Goal: Information Seeking & Learning: Learn about a topic

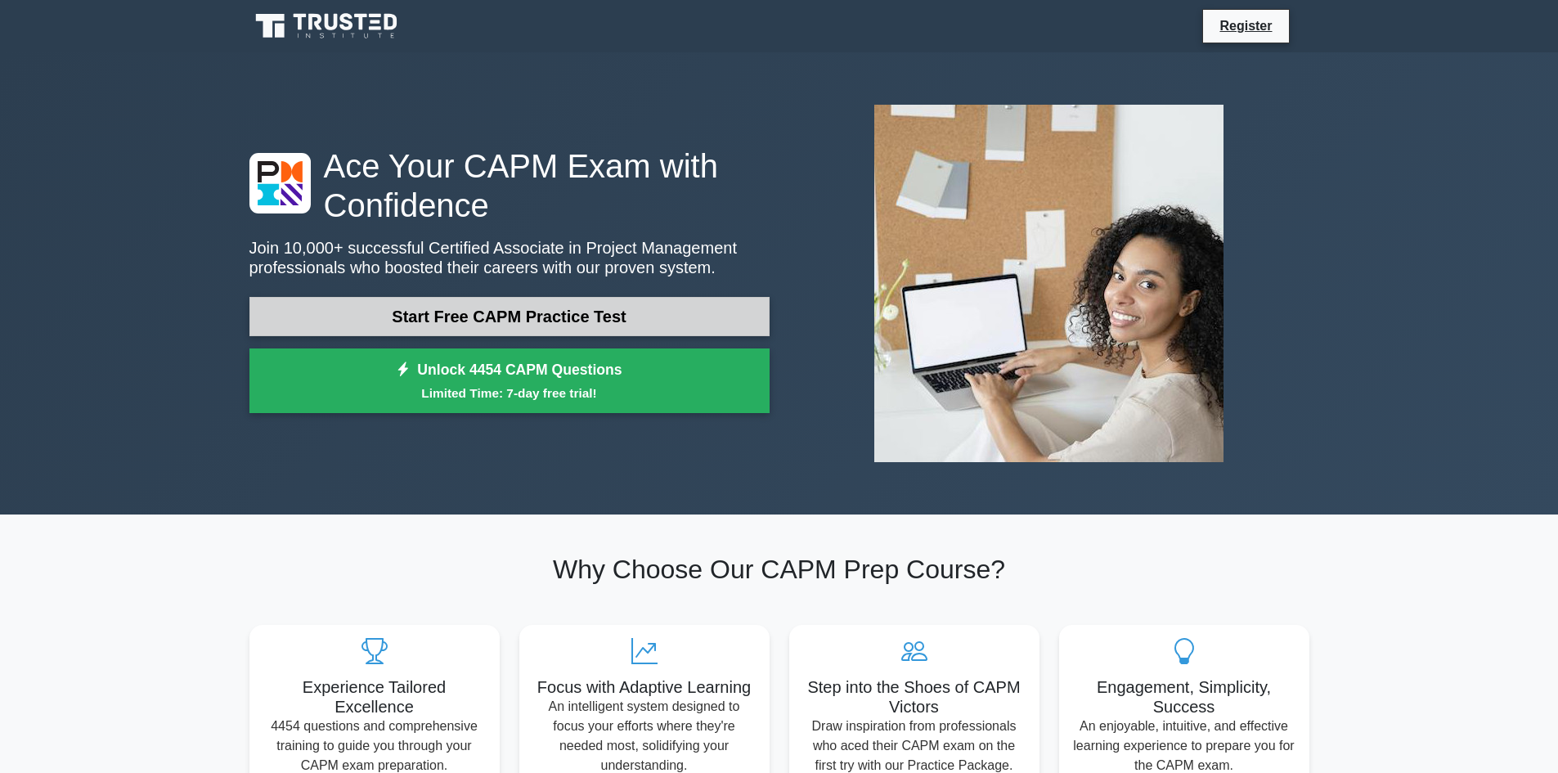
click at [441, 319] on link "Start Free CAPM Practice Test" at bounding box center [509, 316] width 520 height 39
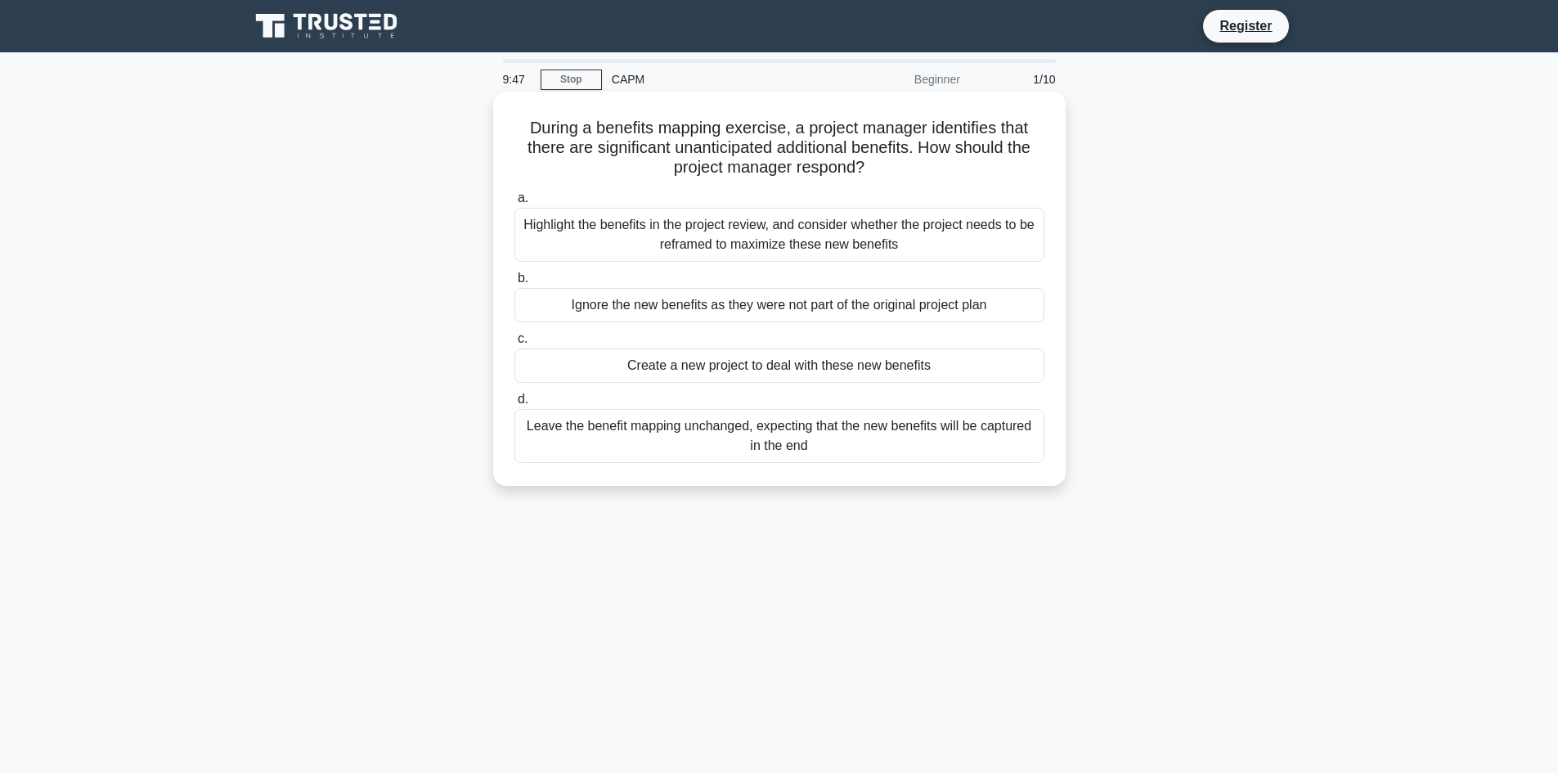
drag, startPoint x: 870, startPoint y: 187, endPoint x: 1001, endPoint y: 190, distance: 130.8
click at [1001, 190] on div "a. Highlight the benefits in the project review, and consider whether the proje…" at bounding box center [778, 325] width 549 height 281
click at [1001, 190] on label "a. Highlight the benefits in the project review, and consider whether the proje…" at bounding box center [779, 225] width 530 height 74
click at [514, 193] on input "a. Highlight the benefits in the project review, and consider whether the proje…" at bounding box center [514, 198] width 0 height 11
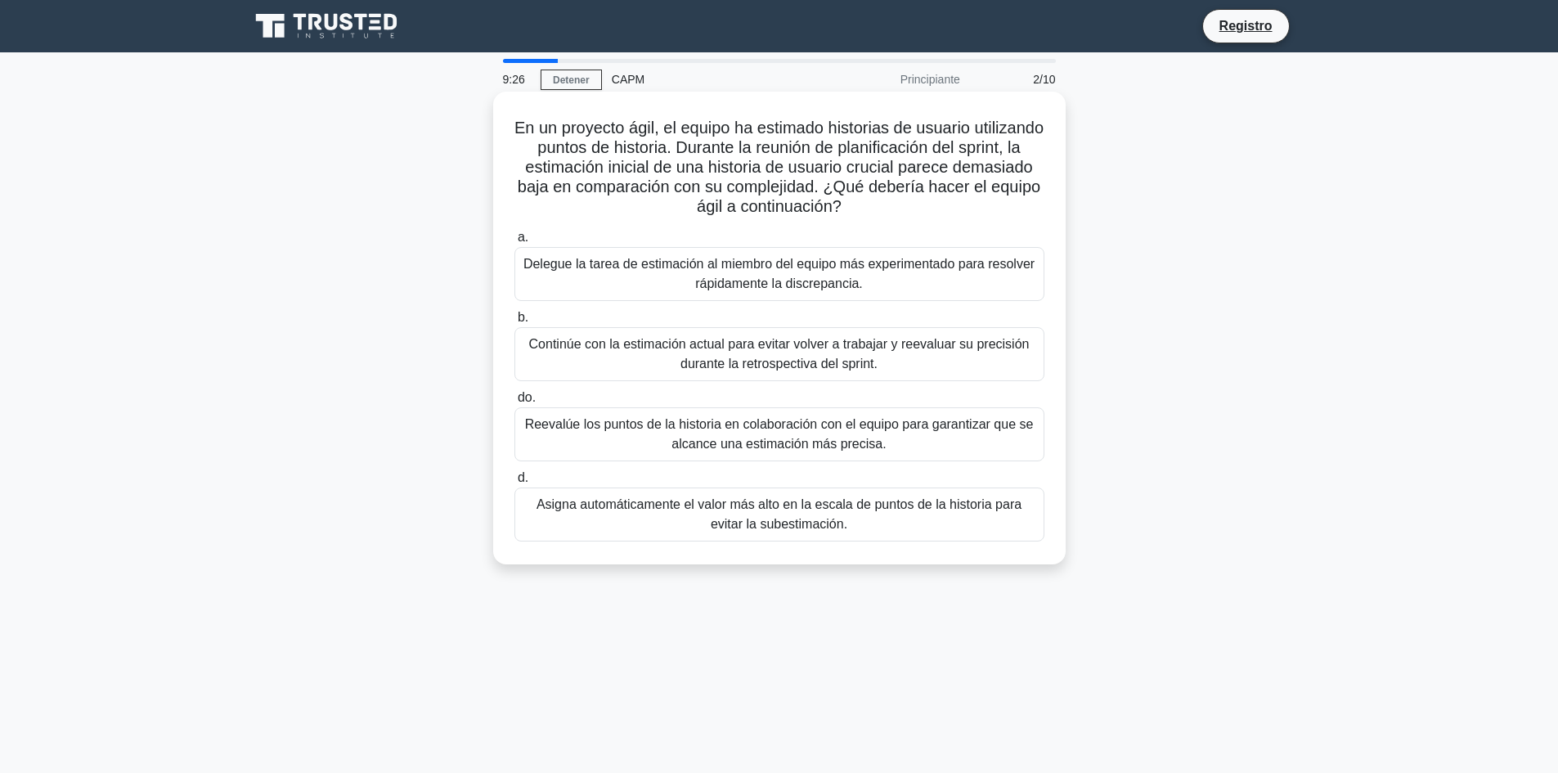
click at [778, 346] on font "Continúe con la estimación actual para evitar volver a trabajar y reevaluar su …" at bounding box center [779, 354] width 500 height 34
click at [514, 323] on input "b. Continúe con la estimación actual para evitar volver a trabajar y reevaluar …" at bounding box center [514, 317] width 0 height 11
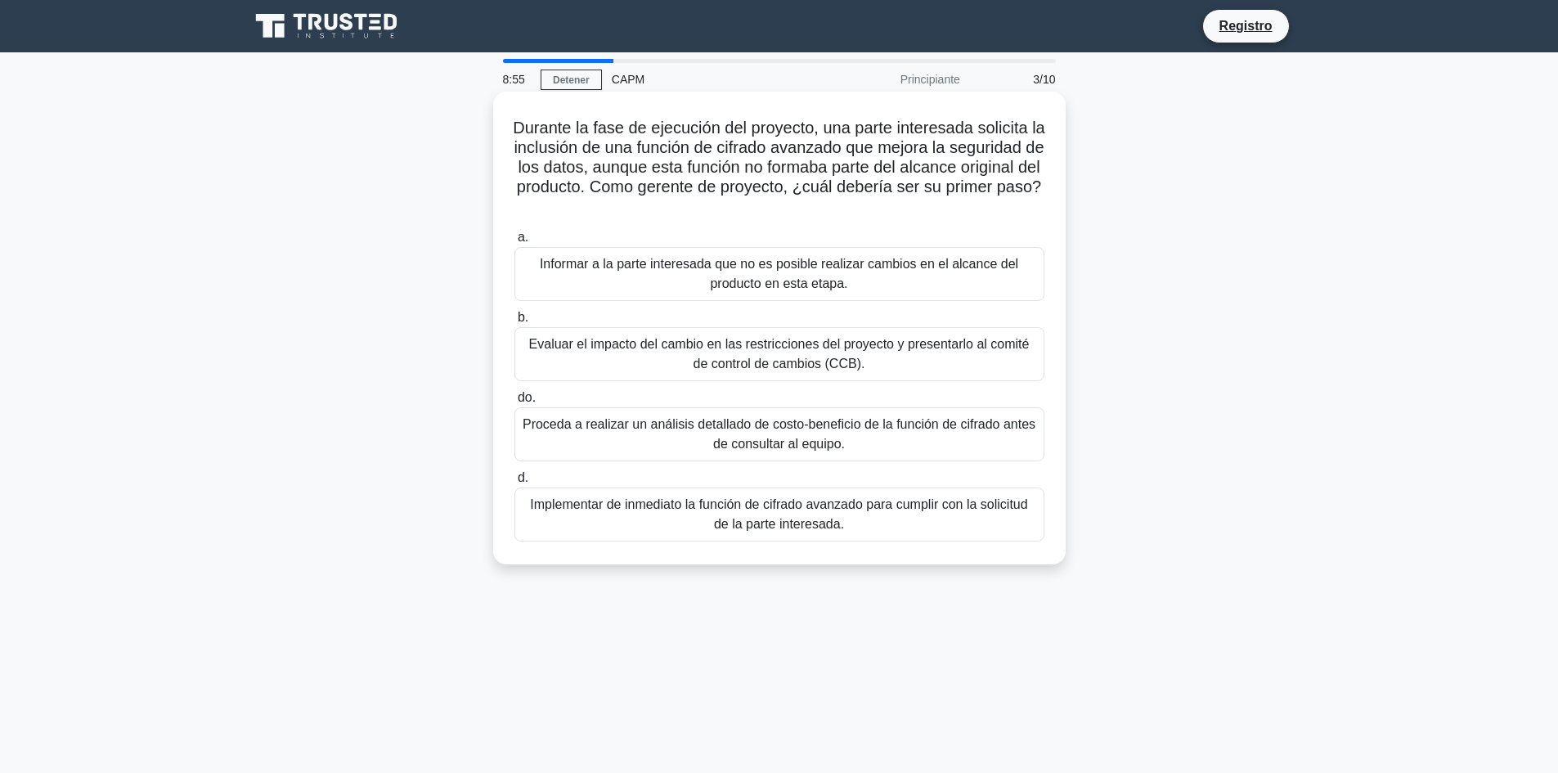
click at [834, 267] on font "Informar a la parte interesada que no es posible realizar cambios en el alcance…" at bounding box center [779, 274] width 478 height 34
click at [514, 243] on input "a. Informar a la parte interesada que no es posible realizar cambios en el alca…" at bounding box center [514, 237] width 0 height 11
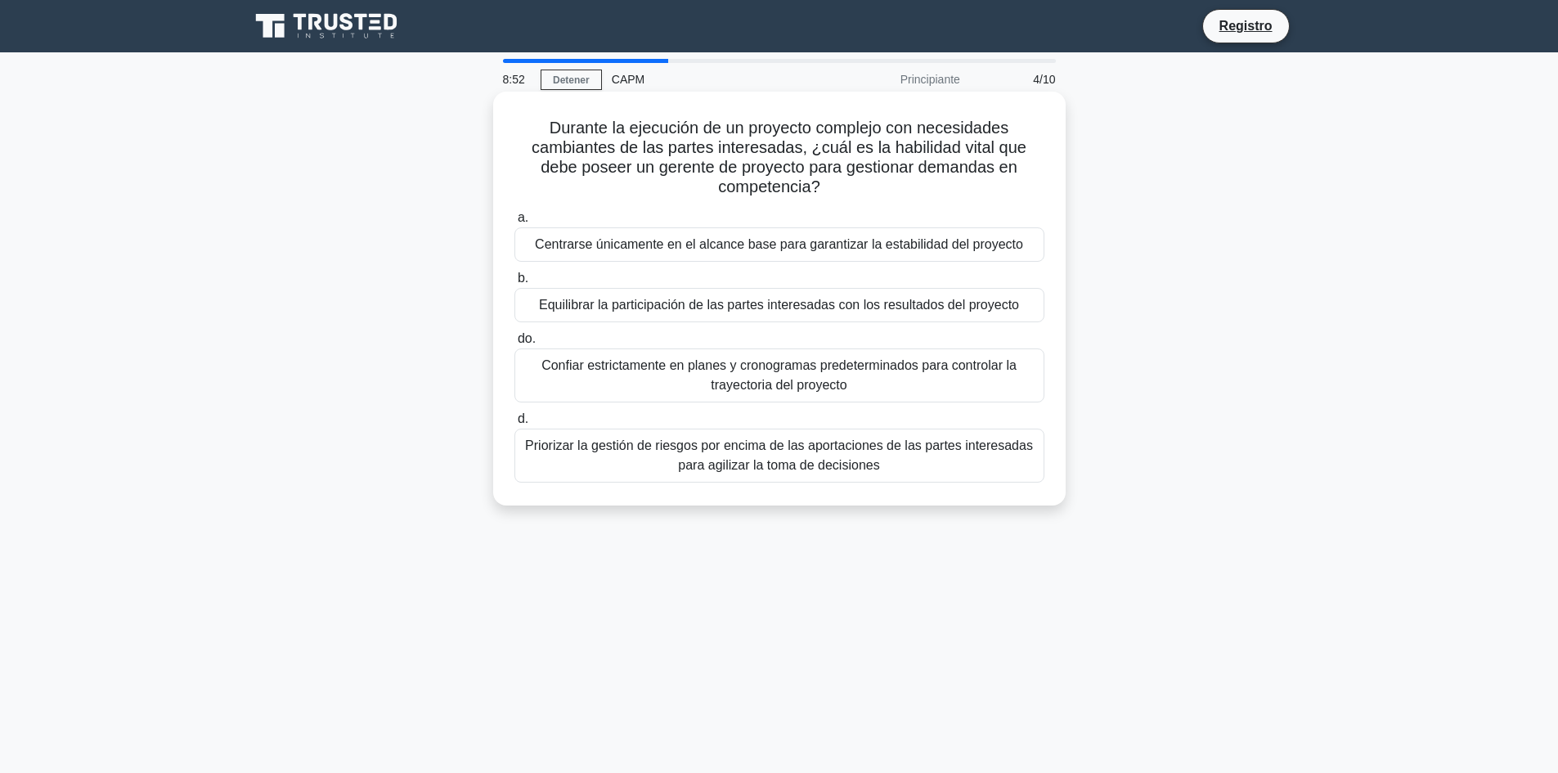
click at [683, 254] on font "Centrarse únicamente en el alcance base para garantizar la estabilidad del proy…" at bounding box center [779, 245] width 488 height 20
click at [514, 223] on input "a. Centrarse únicamente en el alcance base para garantizar la estabilidad del p…" at bounding box center [514, 218] width 0 height 11
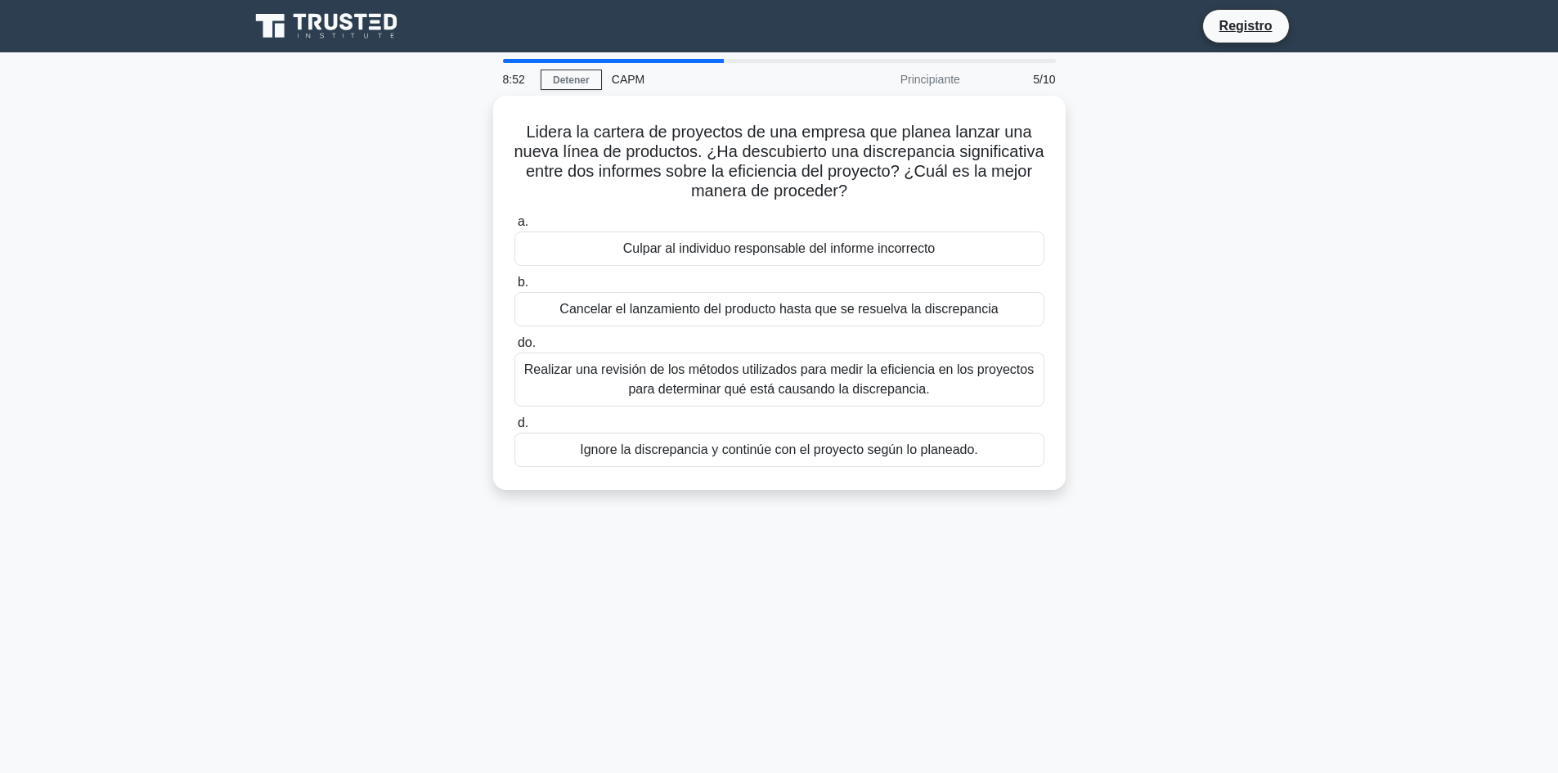
click at [683, 255] on font "Culpar al individuo responsable del informe incorrecto" at bounding box center [779, 249] width 312 height 20
click at [514, 227] on input "a. [PERSON_NAME] al individuo responsable del informe incorrecto" at bounding box center [514, 222] width 0 height 11
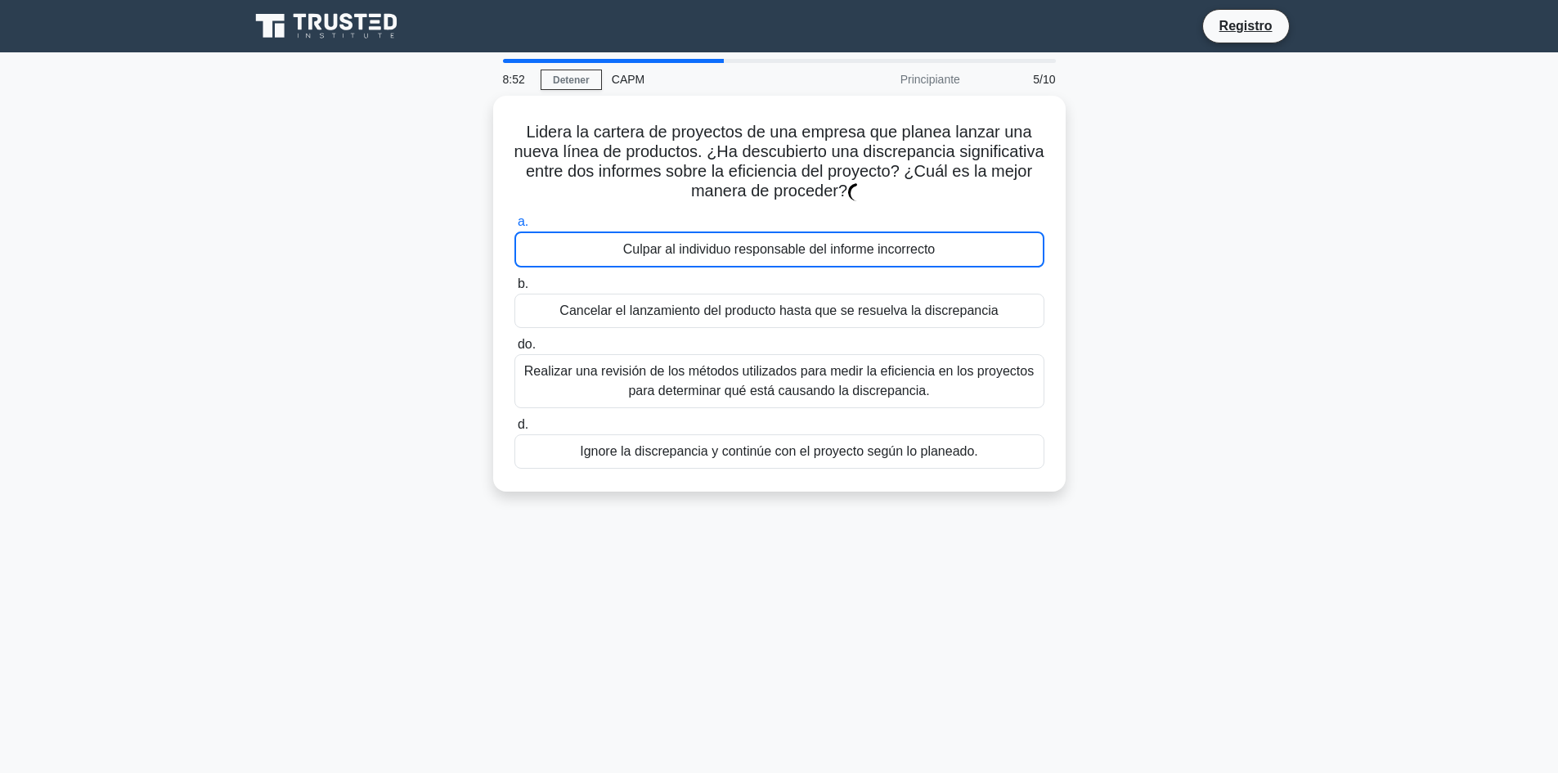
click at [683, 255] on font "Culpar al individuo responsable del informe incorrecto" at bounding box center [779, 250] width 312 height 20
click at [514, 227] on input "a. [PERSON_NAME] al individuo responsable del informe incorrecto" at bounding box center [514, 222] width 0 height 11
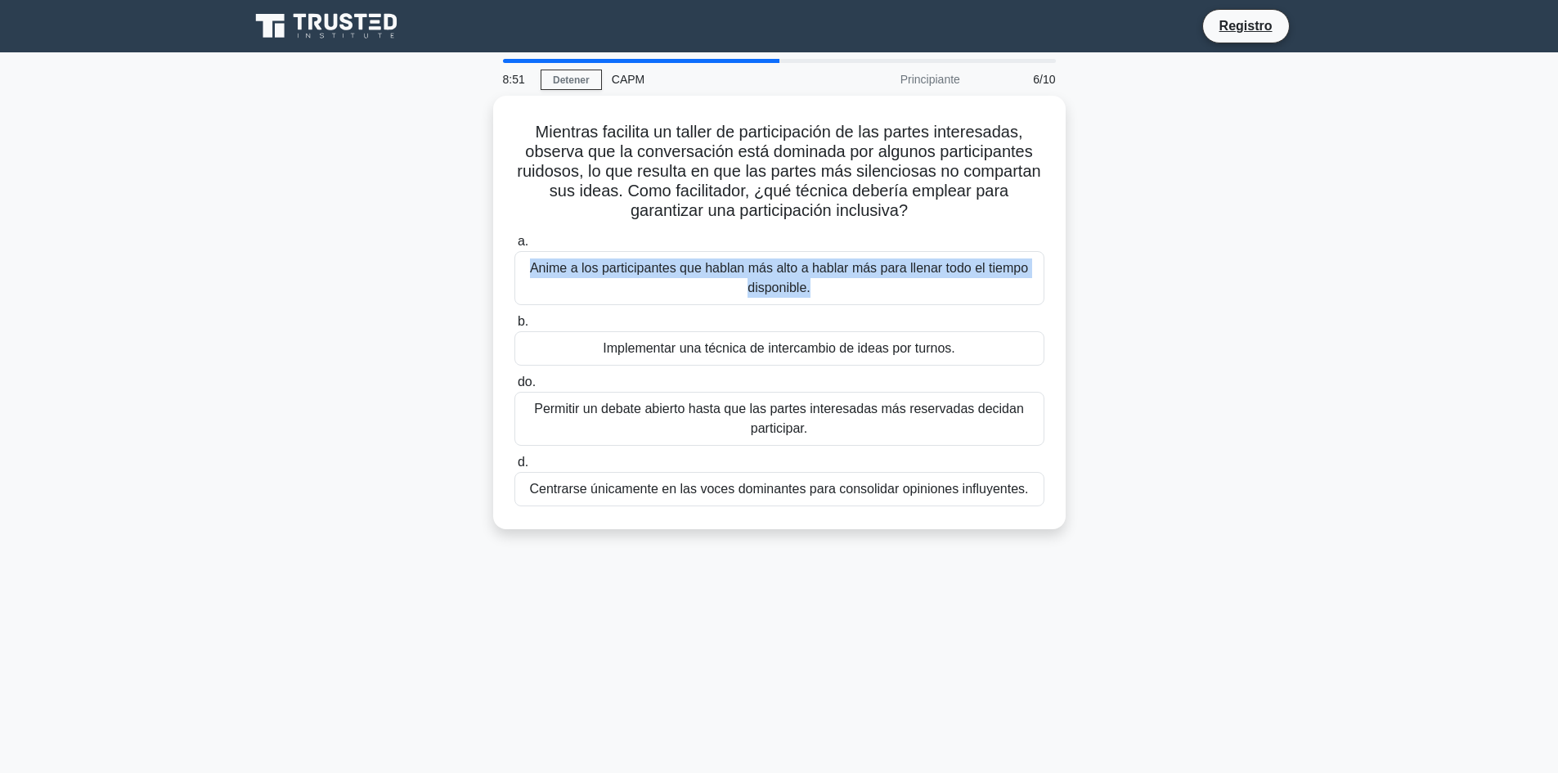
click at [683, 258] on font "Anime a los participantes que hablan más alto a hablar más para llenar todo el …" at bounding box center [779, 277] width 515 height 39
click at [514, 247] on input "a. Anime a los participantes que hablan más alto a hablar más para llenar todo …" at bounding box center [514, 241] width 0 height 11
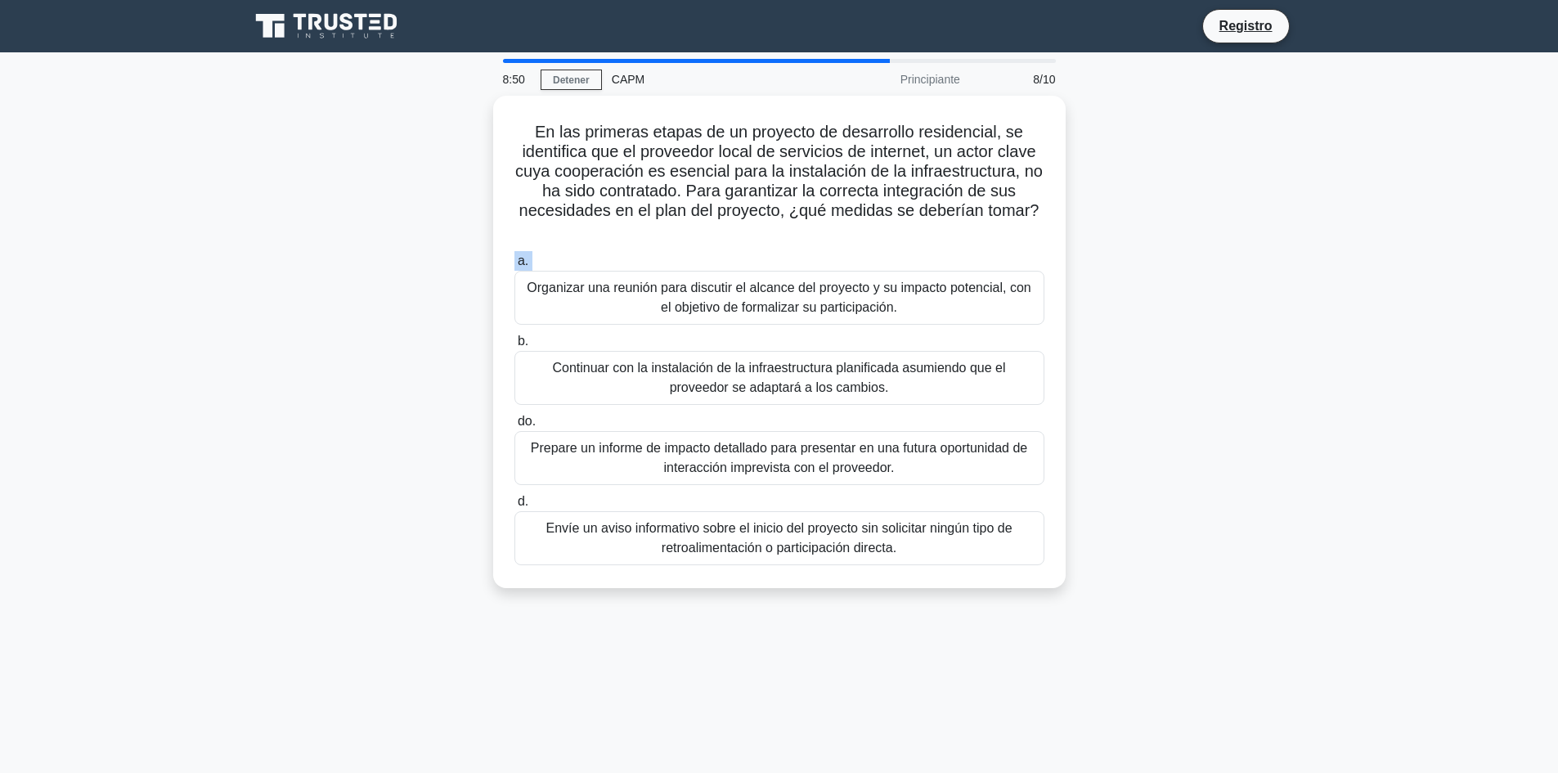
click at [683, 255] on label "a. Organizar una reunión para discutir el alcance del proyecto y su impacto pot…" at bounding box center [779, 288] width 530 height 74
click at [514, 256] on input "a. Organizar una reunión para discutir el alcance del proyecto y su impacto pot…" at bounding box center [514, 261] width 0 height 11
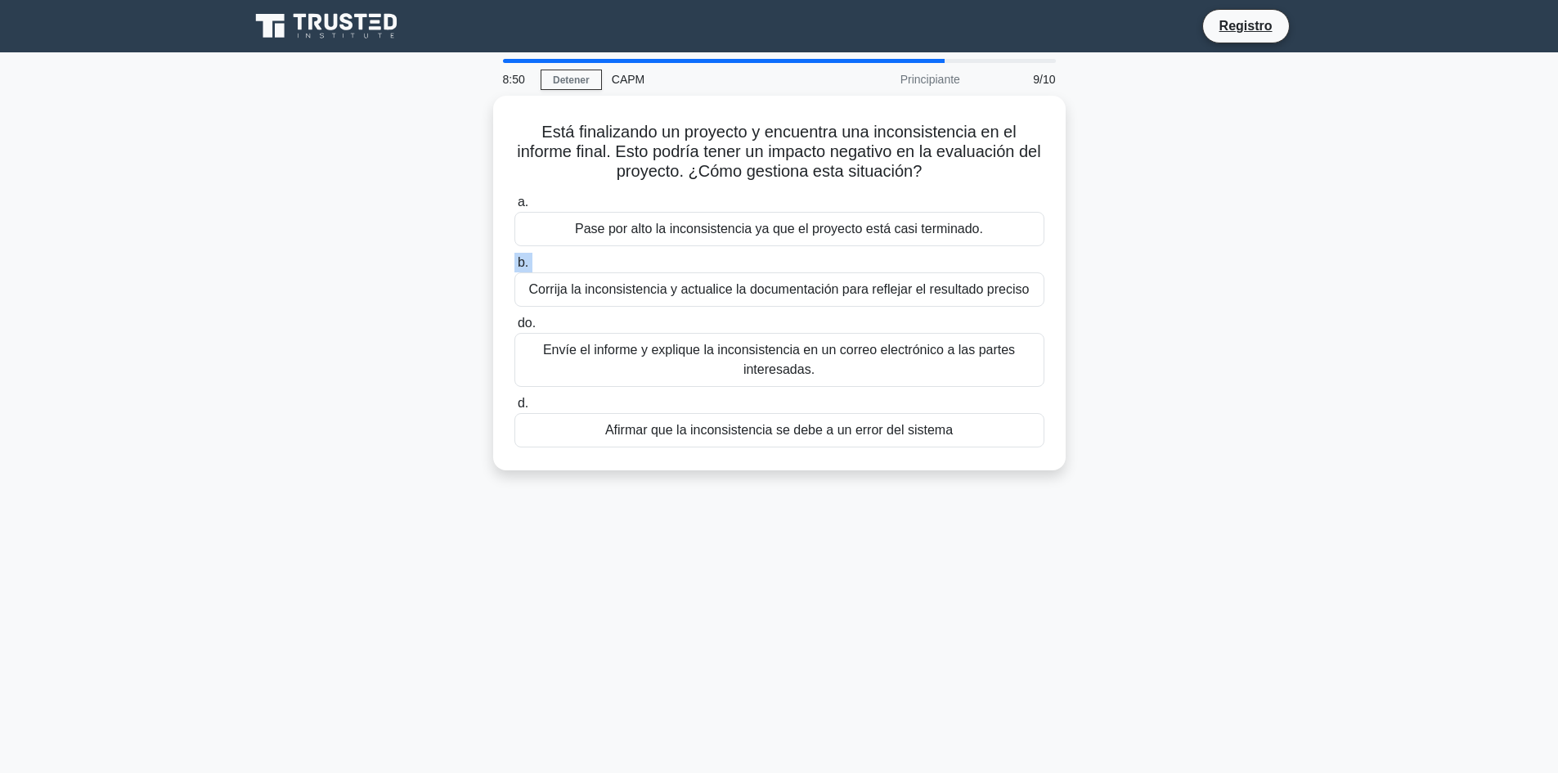
click at [683, 255] on label "b. Corrija la inconsistencia y actualice la documentación para reflejar el resu…" at bounding box center [779, 280] width 530 height 54
click at [514, 258] on input "b. Corrija la inconsistencia y actualice la documentación para reflejar el resu…" at bounding box center [514, 263] width 0 height 11
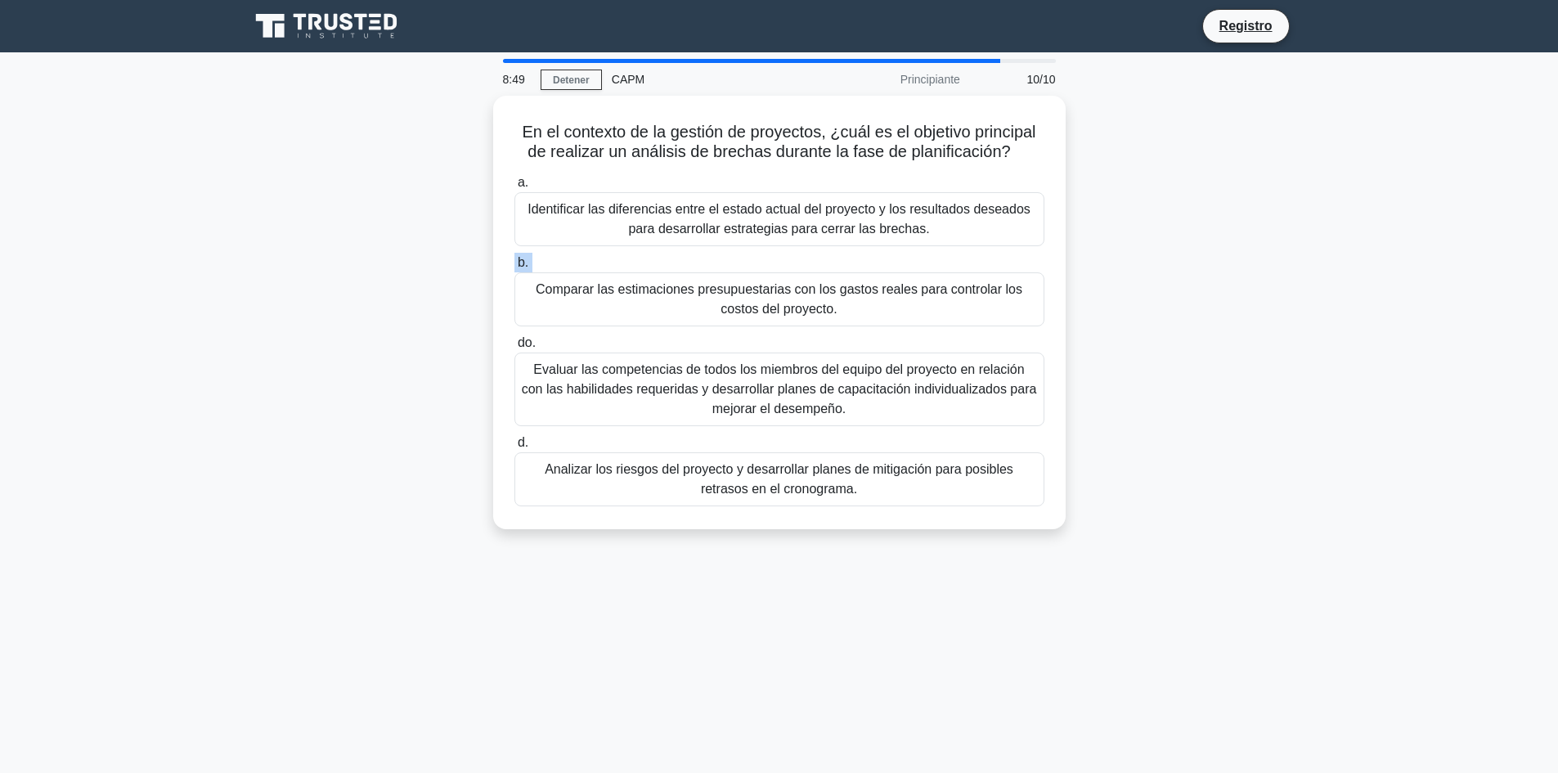
click at [683, 255] on label "b. Comparar las estimaciones presupuestarias con los gastos reales para control…" at bounding box center [779, 290] width 530 height 74
click at [514, 258] on input "b. Comparar las estimaciones presupuestarias con los gastos reales para control…" at bounding box center [514, 263] width 0 height 11
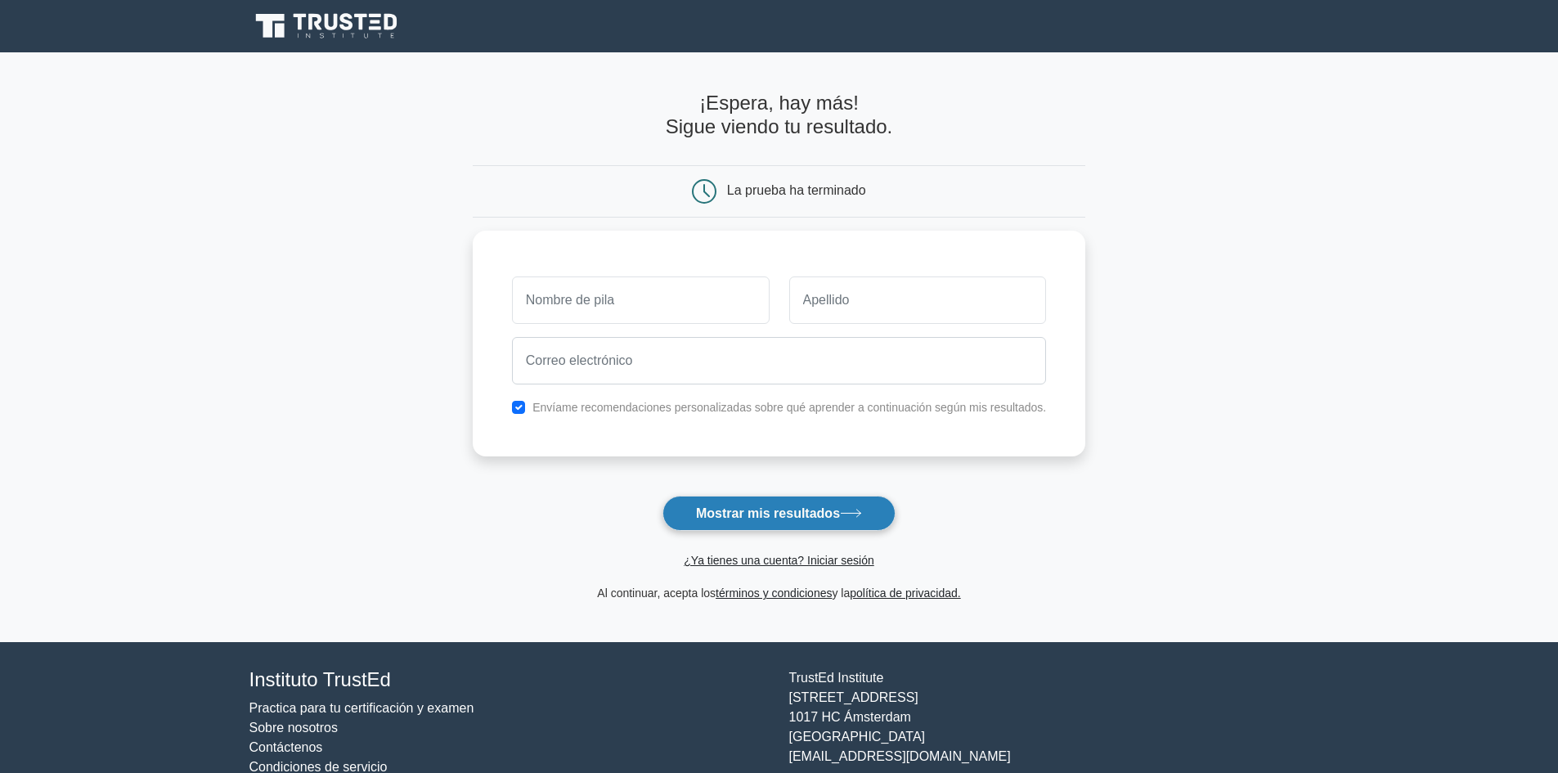
click at [711, 512] on font "Mostrar mis resultados" at bounding box center [768, 513] width 144 height 14
click at [523, 487] on form "¡Espera, hay más! Sigue viendo tu resultado. La prueba ha terminado y la" at bounding box center [779, 347] width 613 height 511
